Goal: Task Accomplishment & Management: Complete application form

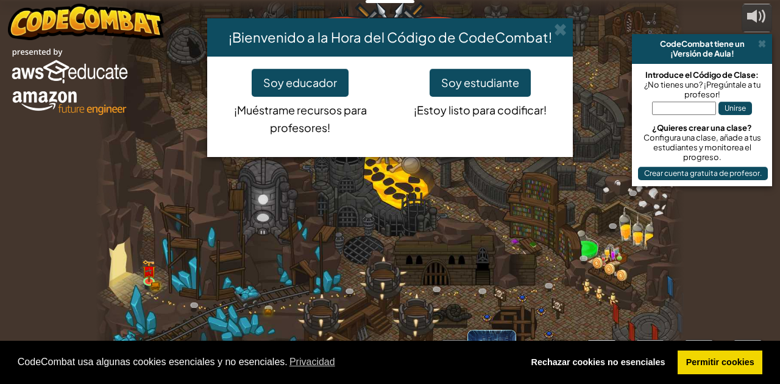
select select "es-ES"
click at [479, 90] on button "Soy estudiante" at bounding box center [479, 83] width 101 height 28
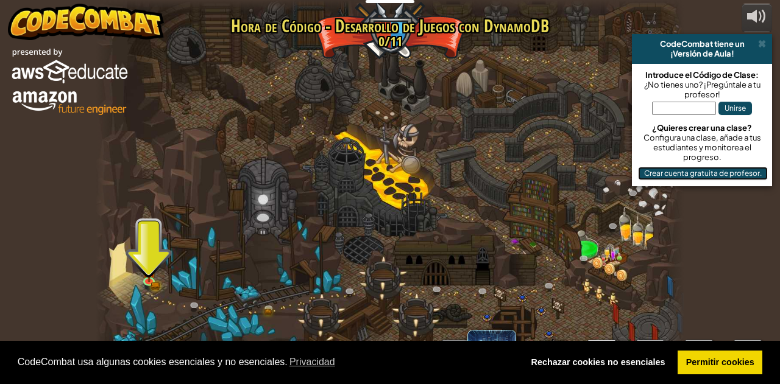
click at [668, 177] on button "Crear cuenta gratuita de profesor." at bounding box center [703, 173] width 130 height 13
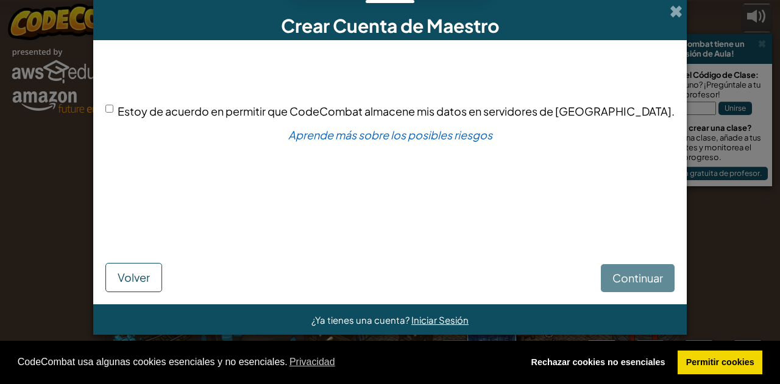
click at [113, 108] on input "Estoy de acuerdo en permitir que CodeCombat almacene mis datos en servidores de…" at bounding box center [109, 109] width 8 height 8
checkbox input "true"
click at [612, 282] on span "Continuar" at bounding box center [637, 278] width 51 height 14
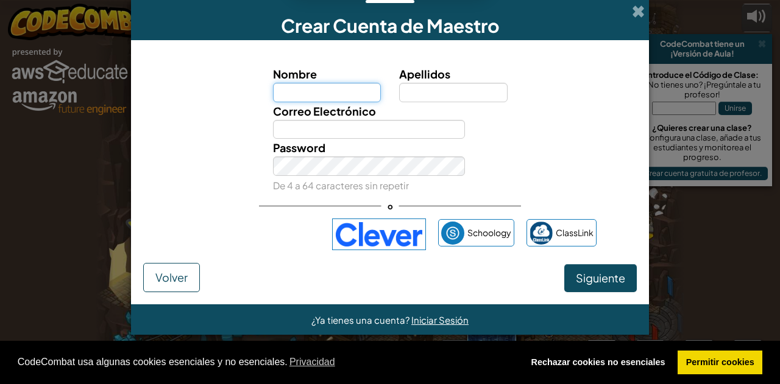
click at [340, 92] on input "Nombre" at bounding box center [327, 92] width 108 height 19
type input "[PERSON_NAME]"
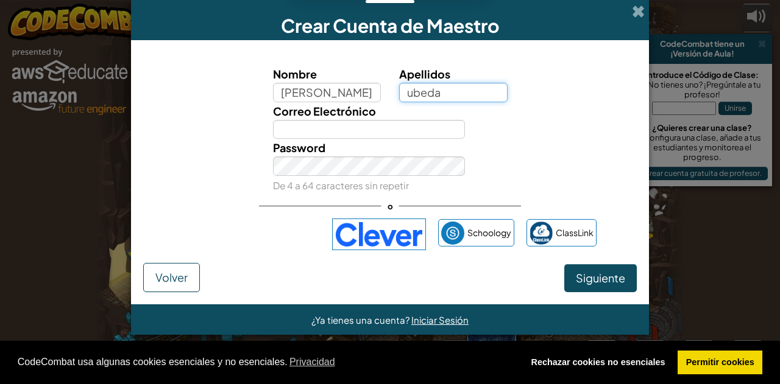
type input "ubeda"
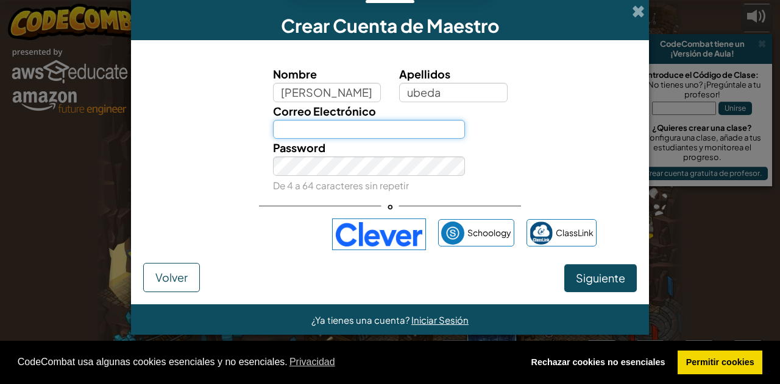
click at [323, 129] on input "Correo Electrónico" at bounding box center [369, 129] width 192 height 19
type input "[EMAIL_ADDRESS]"
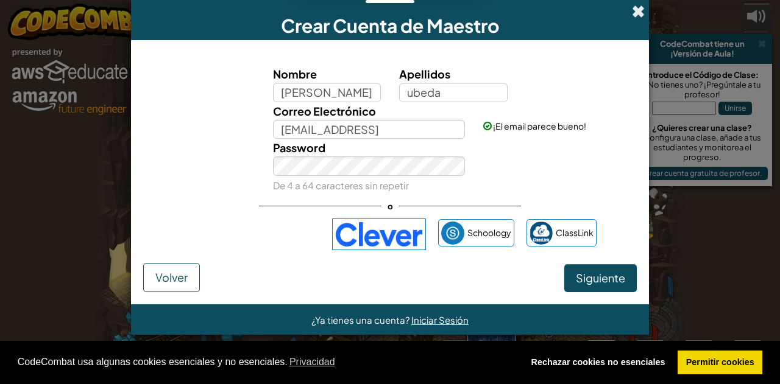
click at [640, 13] on span at bounding box center [638, 11] width 13 height 13
